Goal: Task Accomplishment & Management: Complete application form

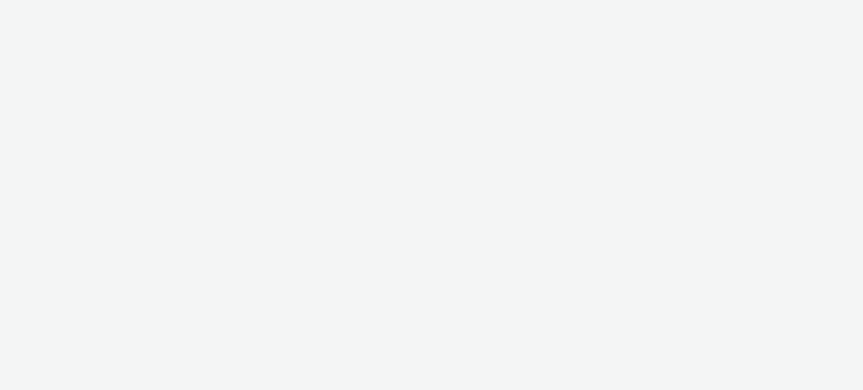
select select "47c37c18-910e-43a3-bb91-a2beb2847406"
select select "b1b940d3-d05b-48b5-821e-f328c33b988b"
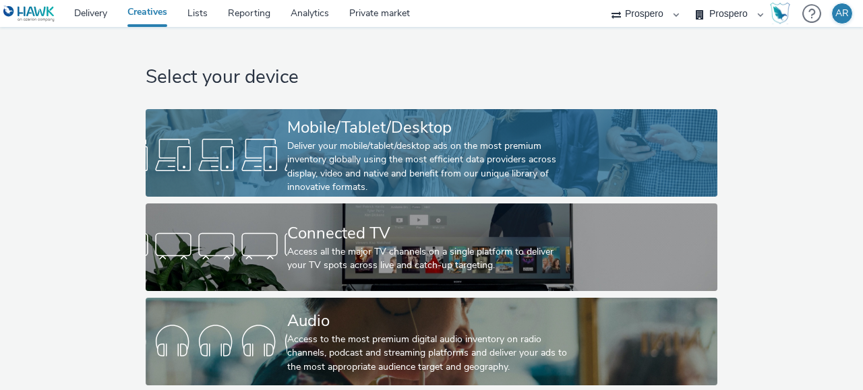
click at [359, 145] on div "Deliver your mobile/tablet/desktop ads on the most premium inventory globally u…" at bounding box center [428, 167] width 283 height 55
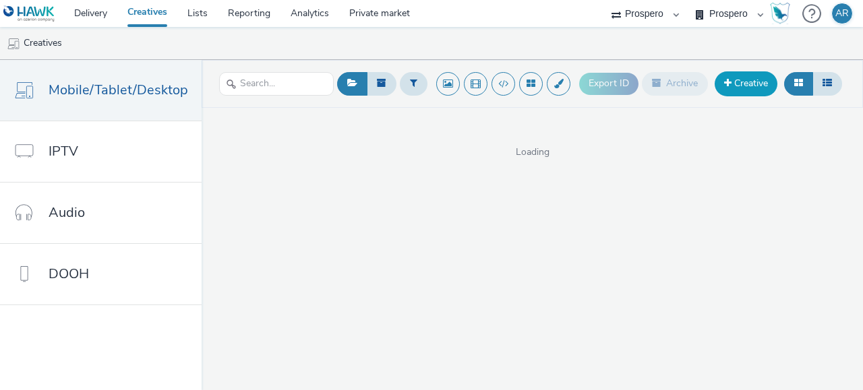
click at [746, 82] on link "Creative" at bounding box center [745, 83] width 63 height 24
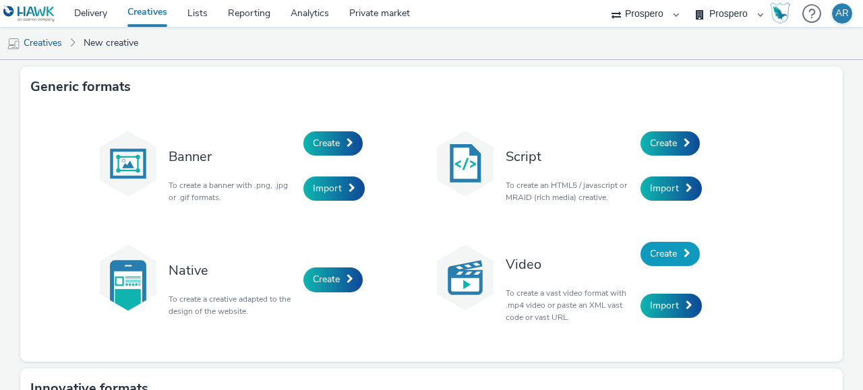
click at [662, 252] on span "Create" at bounding box center [663, 253] width 27 height 13
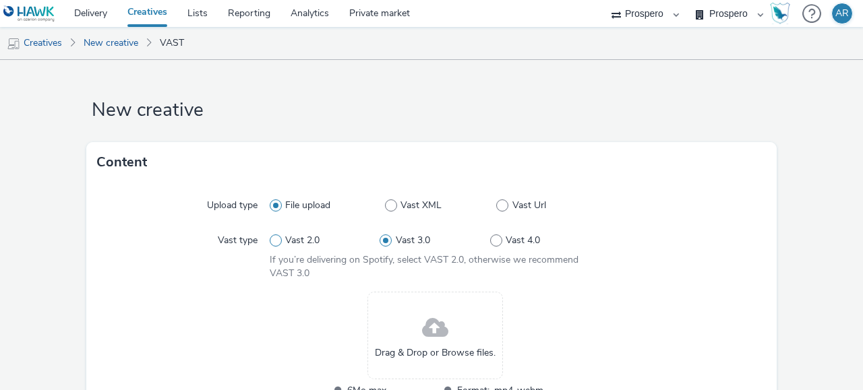
click at [285, 235] on span "Vast 2.0" at bounding box center [302, 240] width 34 height 13
click at [278, 237] on input "Vast 2.0" at bounding box center [274, 241] width 9 height 9
radio input "true"
radio input "false"
click at [441, 334] on span at bounding box center [435, 329] width 26 height 36
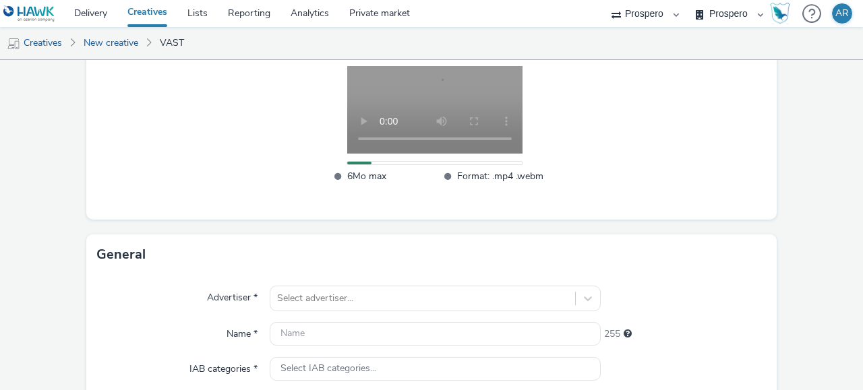
scroll to position [226, 0]
click at [410, 295] on div "Select advertiser..." at bounding box center [435, 298] width 331 height 26
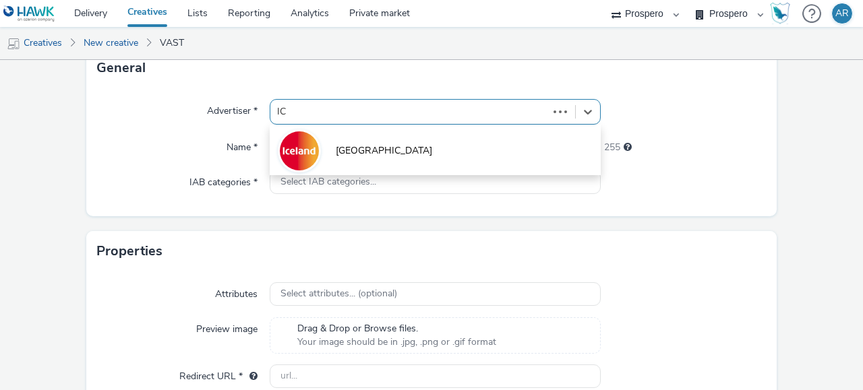
type input "ICE"
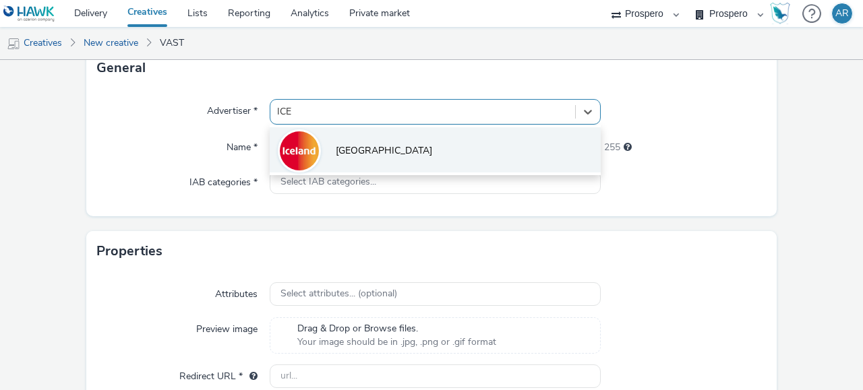
scroll to position [426, 0]
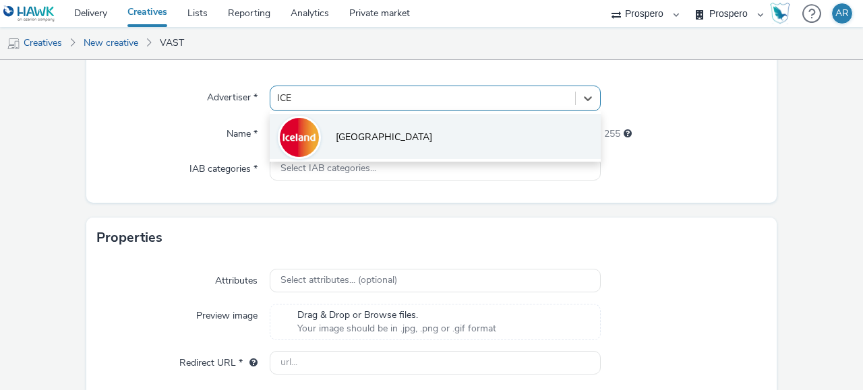
click at [385, 154] on li "[GEOGRAPHIC_DATA]" at bounding box center [435, 136] width 331 height 45
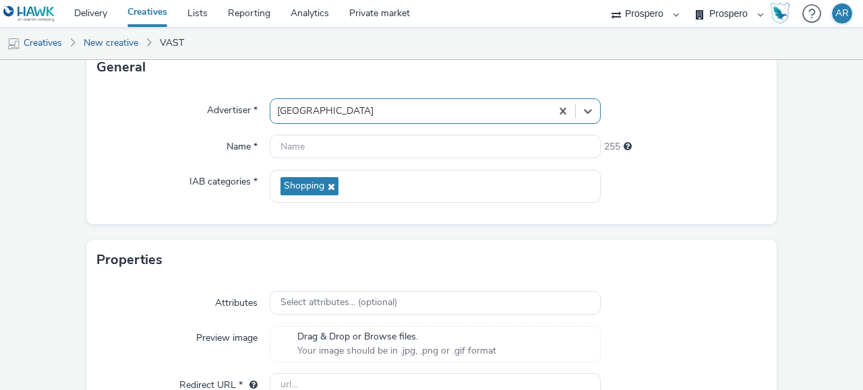
click at [808, 195] on form "New creative Content Upload type File upload Vast XML Vast Url Vast type Vast 2…" at bounding box center [431, 51] width 863 height 835
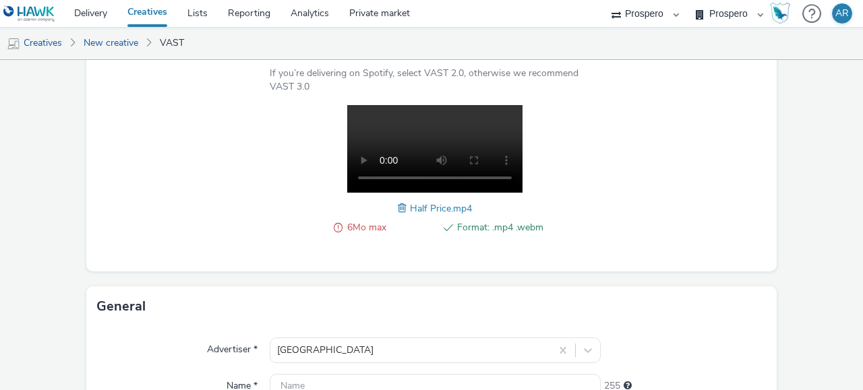
scroll to position [186, 0]
click at [348, 230] on span "6Mo max" at bounding box center [390, 228] width 86 height 16
click at [380, 228] on span "6Mo max" at bounding box center [390, 228] width 86 height 16
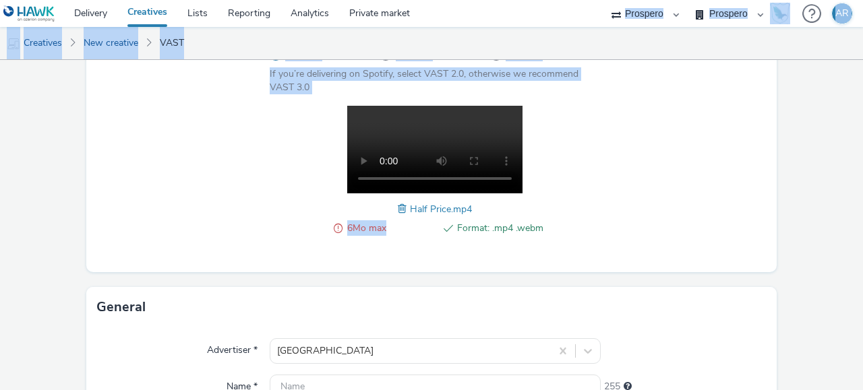
drag, startPoint x: 380, startPoint y: 228, endPoint x: 588, endPoint y: -10, distance: 316.7
click at [588, 0] on html "Delivery Creatives Lists Reporting Analytics Private market AZERION ContextAd F…" at bounding box center [431, 195] width 863 height 390
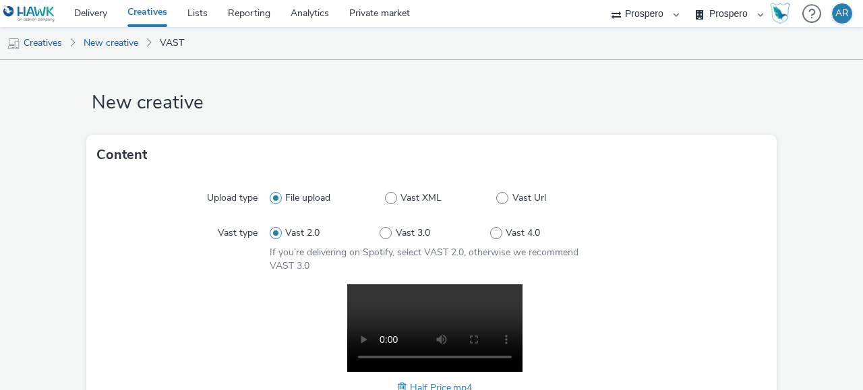
scroll to position [297, 0]
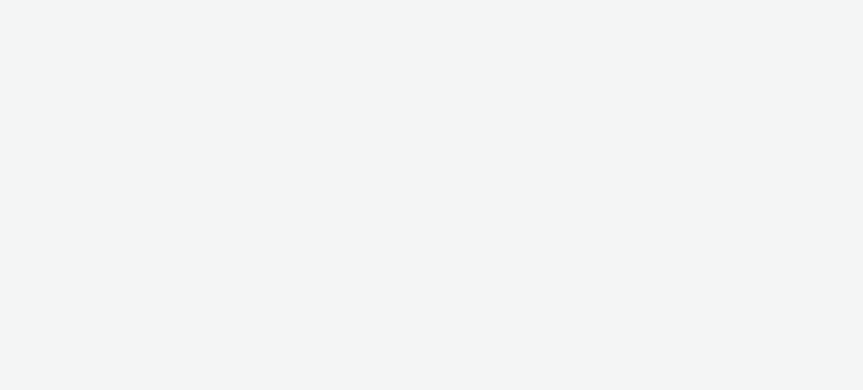
select select "47c37c18-910e-43a3-bb91-a2beb2847406"
select select "b1b940d3-d05b-48b5-821e-f328c33b988b"
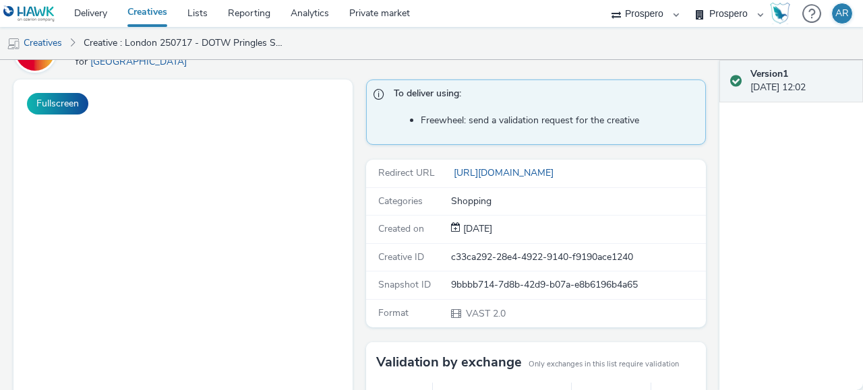
scroll to position [81, 0]
click at [71, 103] on button "Fullscreen" at bounding box center [57, 103] width 61 height 22
